Goal: Check status: Check status

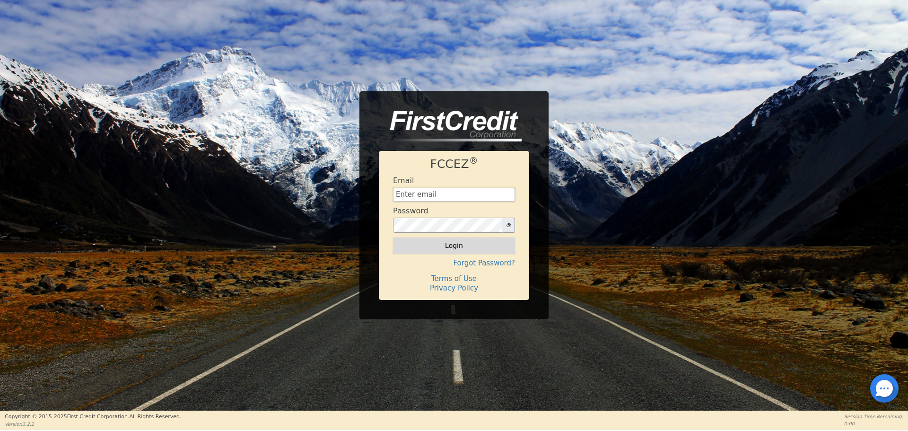
type input "[EMAIL_ADDRESS][DOMAIN_NAME]"
click at [458, 247] on button "Login" at bounding box center [454, 245] width 122 height 16
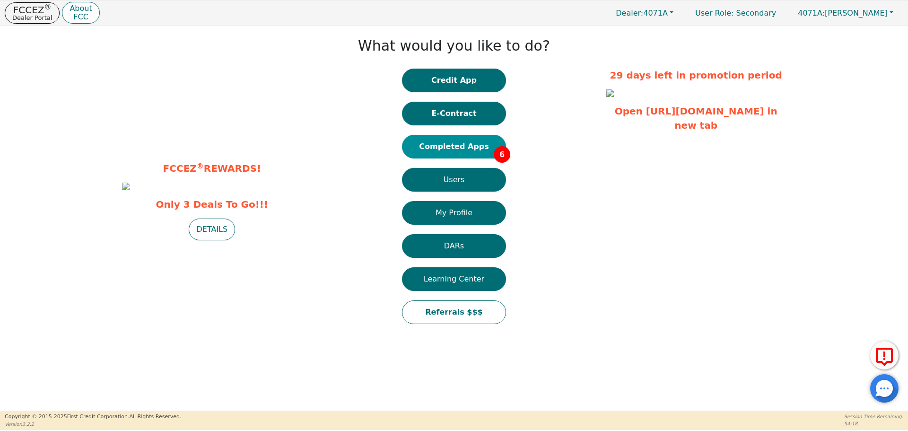
click at [448, 142] on button "Completed Apps 6" at bounding box center [454, 147] width 104 height 24
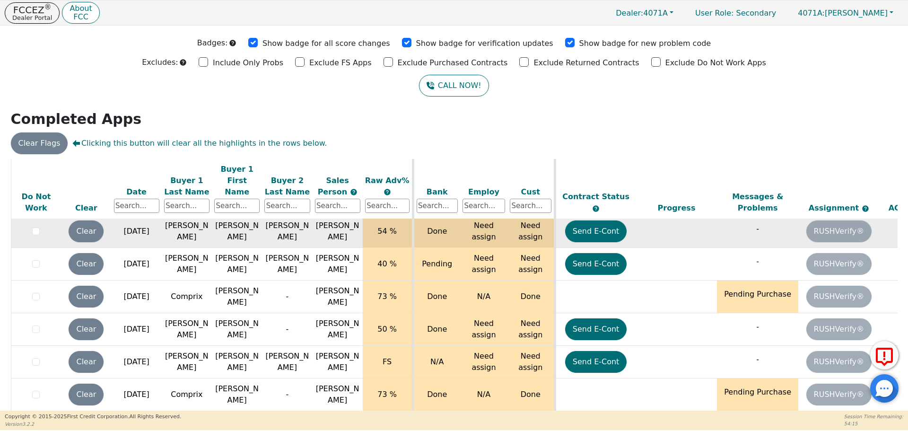
scroll to position [30, 0]
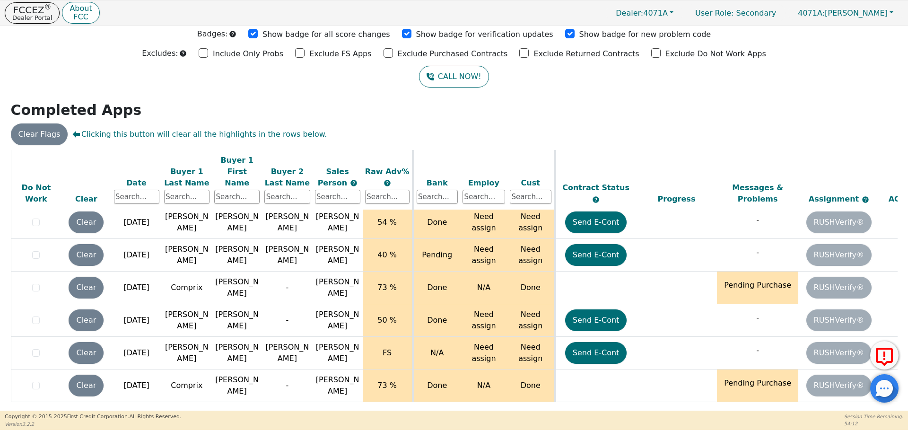
drag, startPoint x: 712, startPoint y: 408, endPoint x: 798, endPoint y: 408, distance: 86.1
click at [798, 408] on div "ALL VALUES ON THIS PAGE ARE UPDATED IN REAL TIME VERIFICATION STATUS Do Not Wor…" at bounding box center [454, 279] width 887 height 259
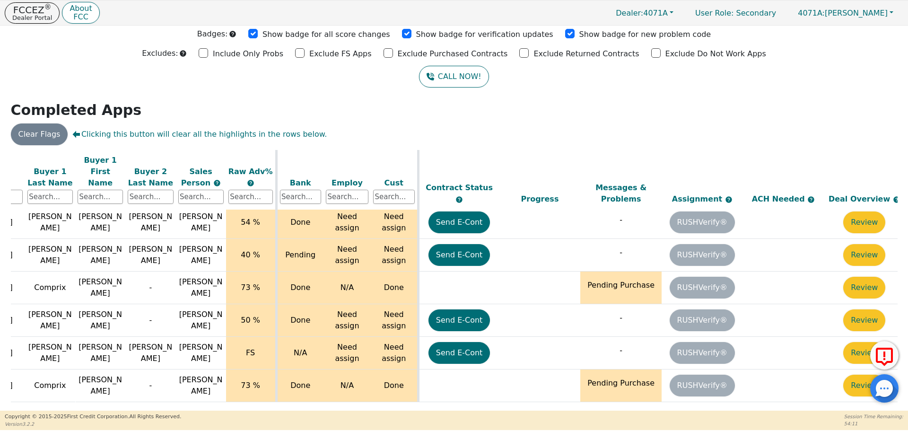
scroll to position [26, 150]
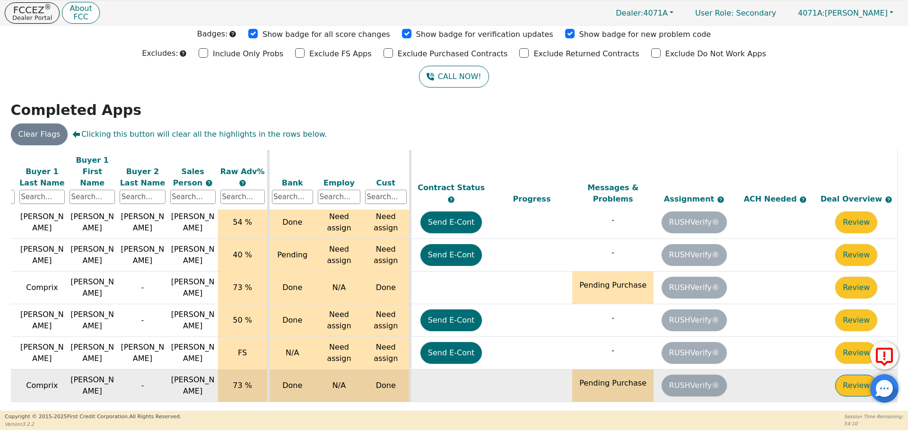
click at [852, 378] on button "Review" at bounding box center [856, 385] width 42 height 22
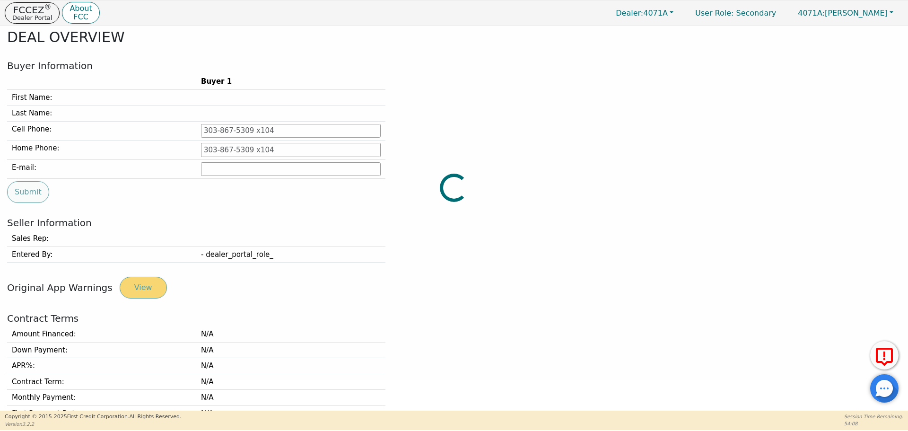
type input "[PHONE_NUMBER]"
type input "[EMAIL_ADDRESS][DOMAIN_NAME]"
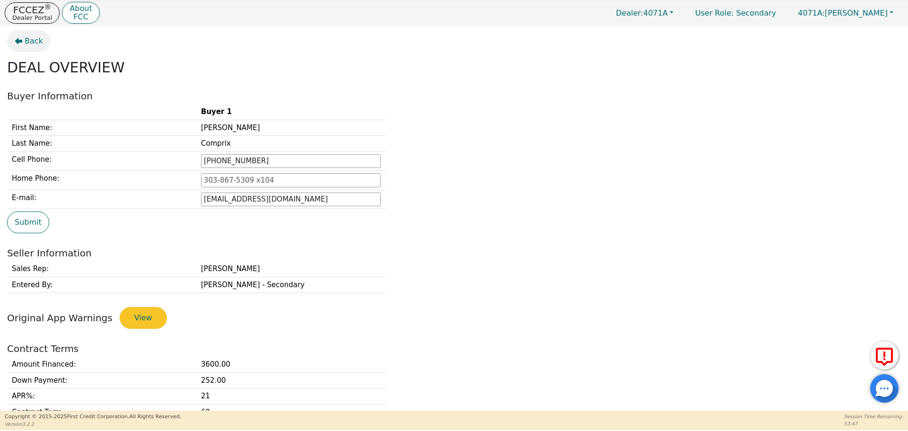
click at [33, 44] on span "Back" at bounding box center [34, 40] width 18 height 11
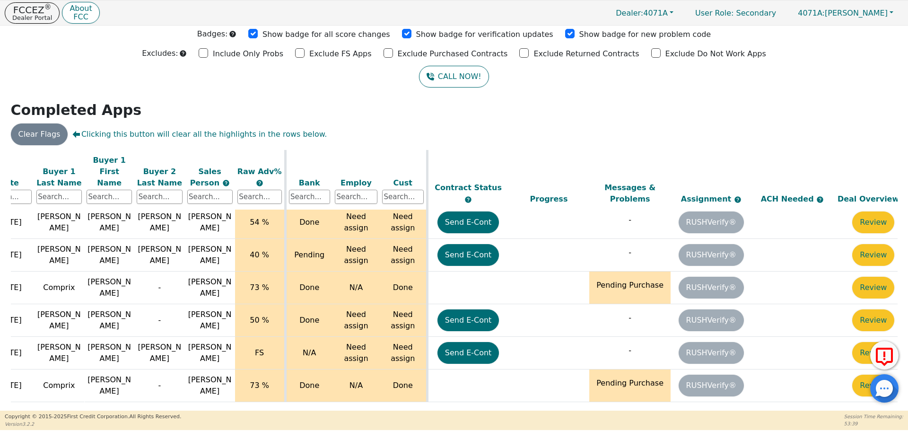
scroll to position [26, 150]
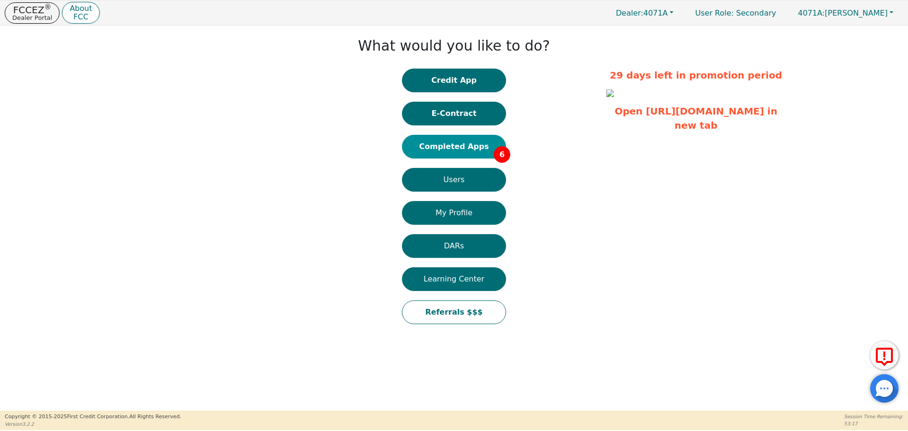
click at [431, 148] on button "Completed Apps 6" at bounding box center [454, 147] width 104 height 24
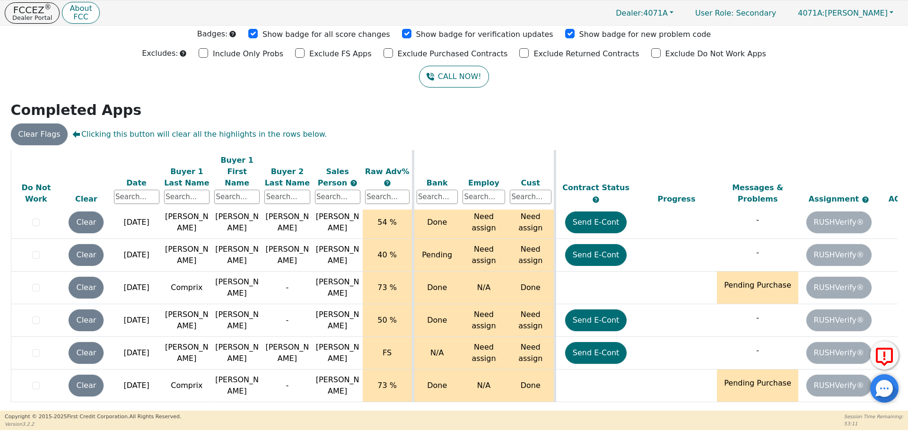
scroll to position [26, 150]
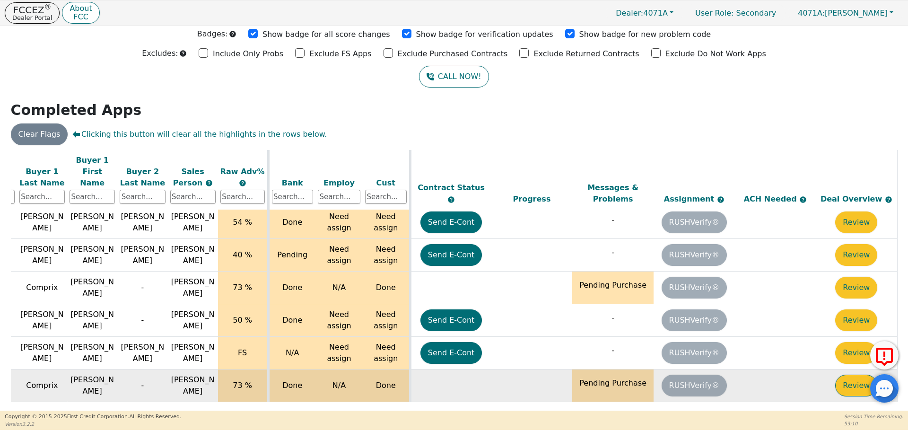
click at [858, 377] on button "Review" at bounding box center [856, 385] width 42 height 22
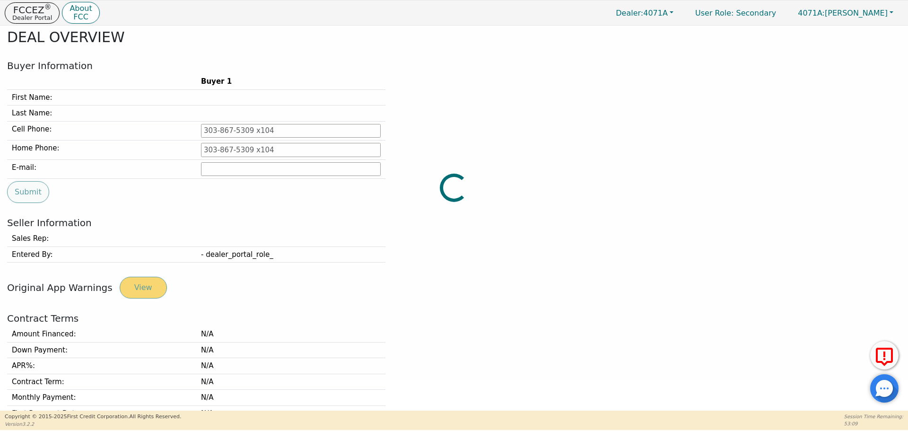
type input "[PHONE_NUMBER]"
type input "[EMAIL_ADDRESS][DOMAIN_NAME]"
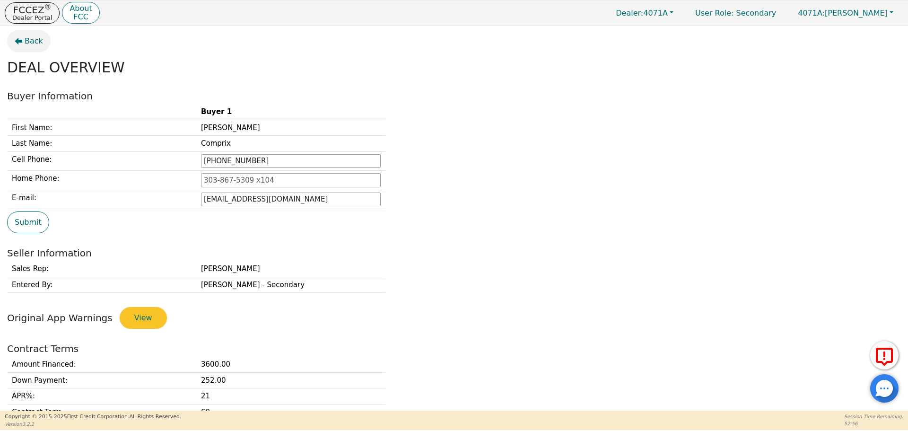
click at [28, 33] on button "Back" at bounding box center [29, 41] width 44 height 22
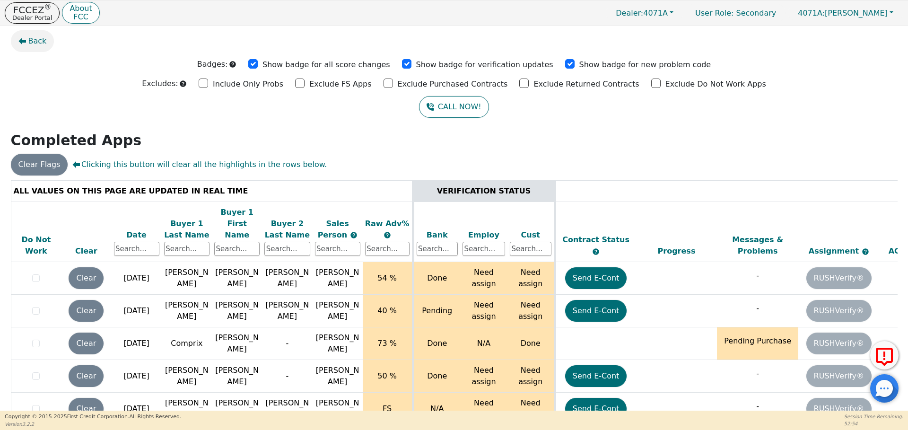
click at [36, 44] on span "Back" at bounding box center [37, 40] width 18 height 11
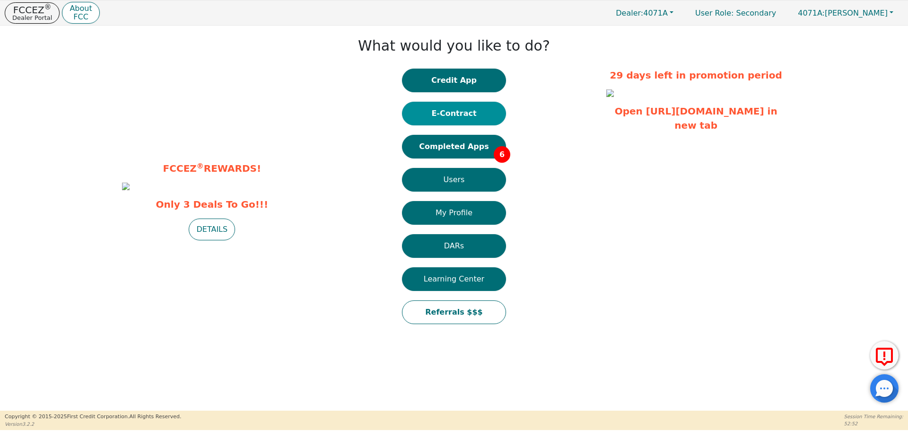
click at [457, 111] on button "E-Contract" at bounding box center [454, 114] width 104 height 24
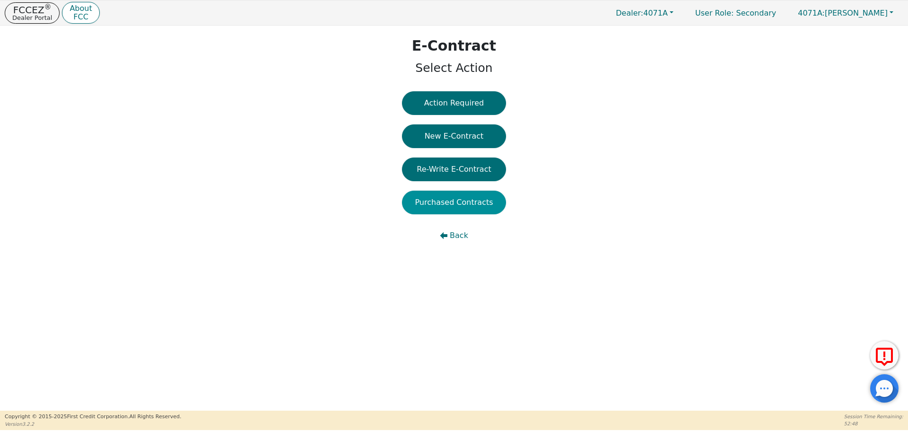
click at [475, 203] on button "Purchased Contracts" at bounding box center [454, 203] width 104 height 24
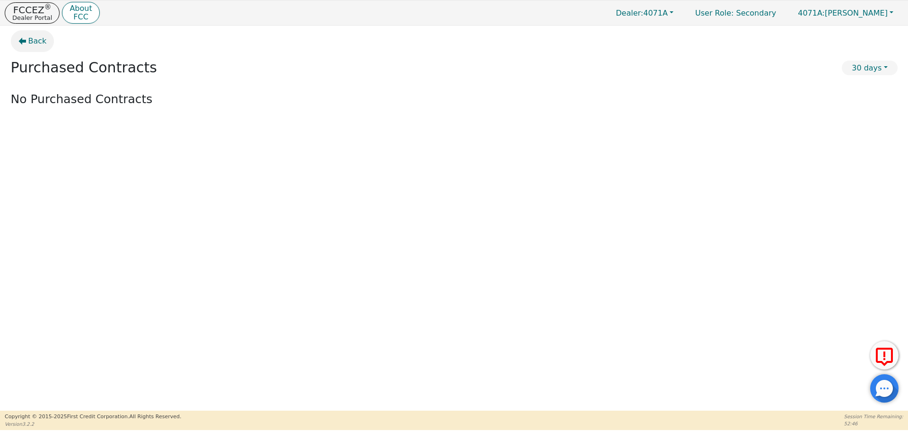
click at [33, 47] on button "Back" at bounding box center [33, 41] width 44 height 22
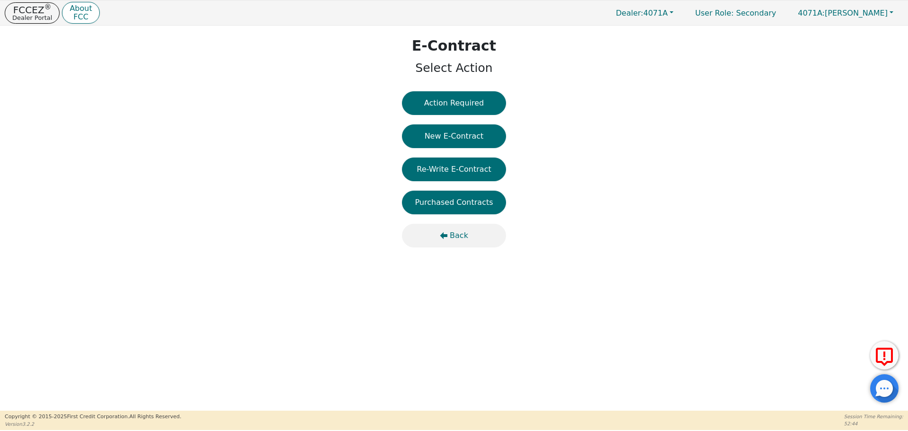
click at [463, 236] on span "Back" at bounding box center [459, 235] width 18 height 11
